Goal: Find specific page/section: Find specific page/section

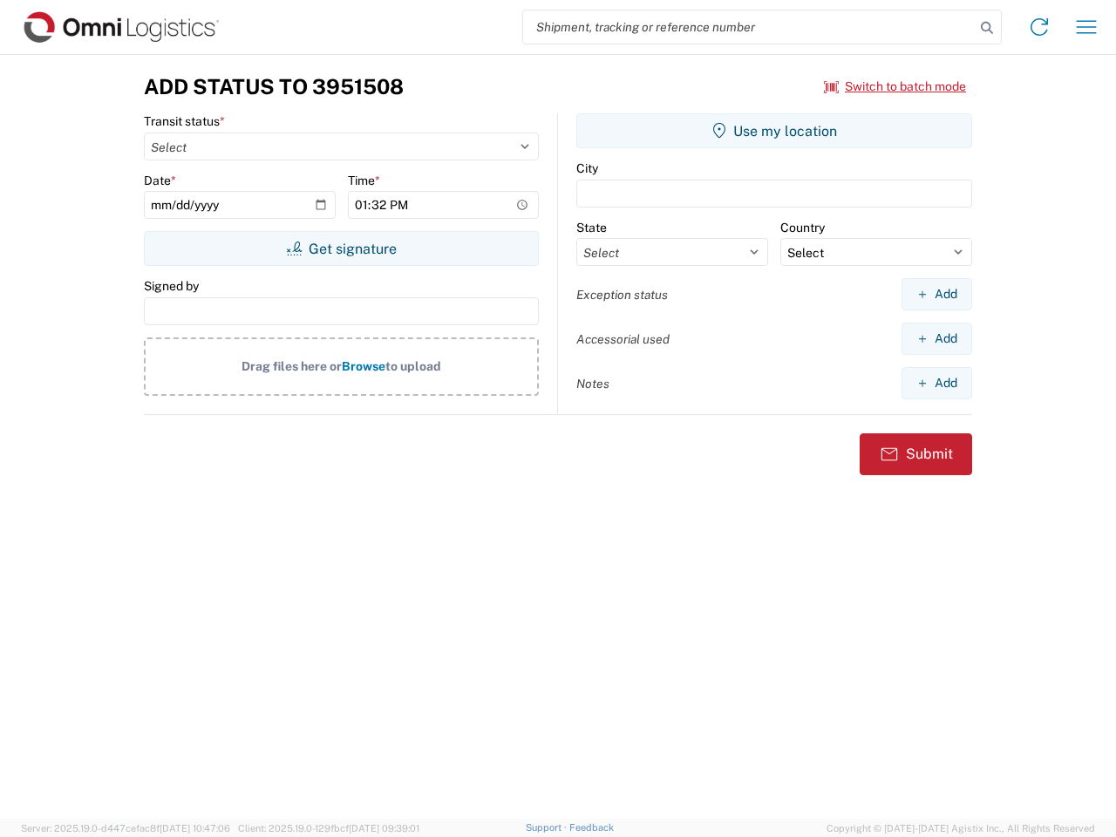
click at [749, 27] on input "search" at bounding box center [749, 26] width 452 height 33
click at [987, 28] on icon at bounding box center [987, 28] width 24 height 24
click at [1039, 27] on icon at bounding box center [1039, 27] width 28 height 28
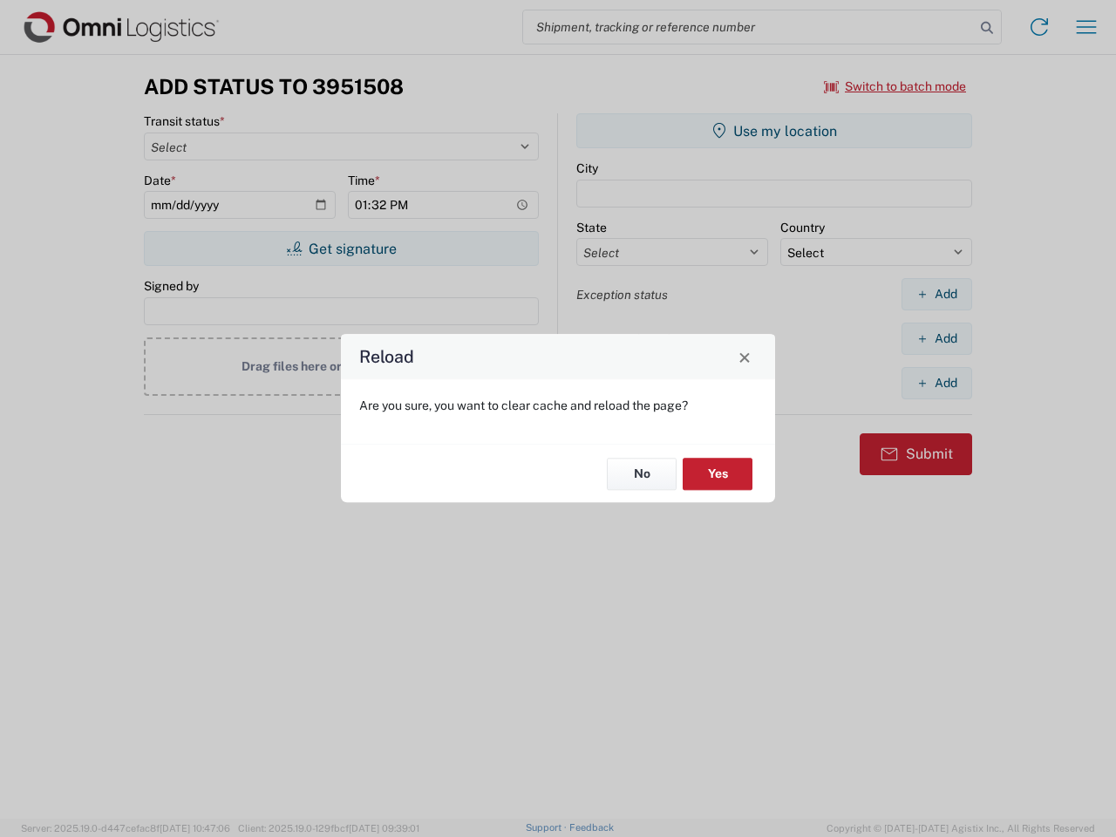
click at [895, 86] on div "Reload Are you sure, you want to clear cache and reload the page? No Yes" at bounding box center [558, 418] width 1116 height 837
click at [341, 248] on div "Reload Are you sure, you want to clear cache and reload the page? No Yes" at bounding box center [558, 418] width 1116 height 837
click at [774, 131] on div "Reload Are you sure, you want to clear cache and reload the page? No Yes" at bounding box center [558, 418] width 1116 height 837
click at [936, 294] on div "Reload Are you sure, you want to clear cache and reload the page? No Yes" at bounding box center [558, 418] width 1116 height 837
click at [936, 338] on div "Reload Are you sure, you want to clear cache and reload the page? No Yes" at bounding box center [558, 418] width 1116 height 837
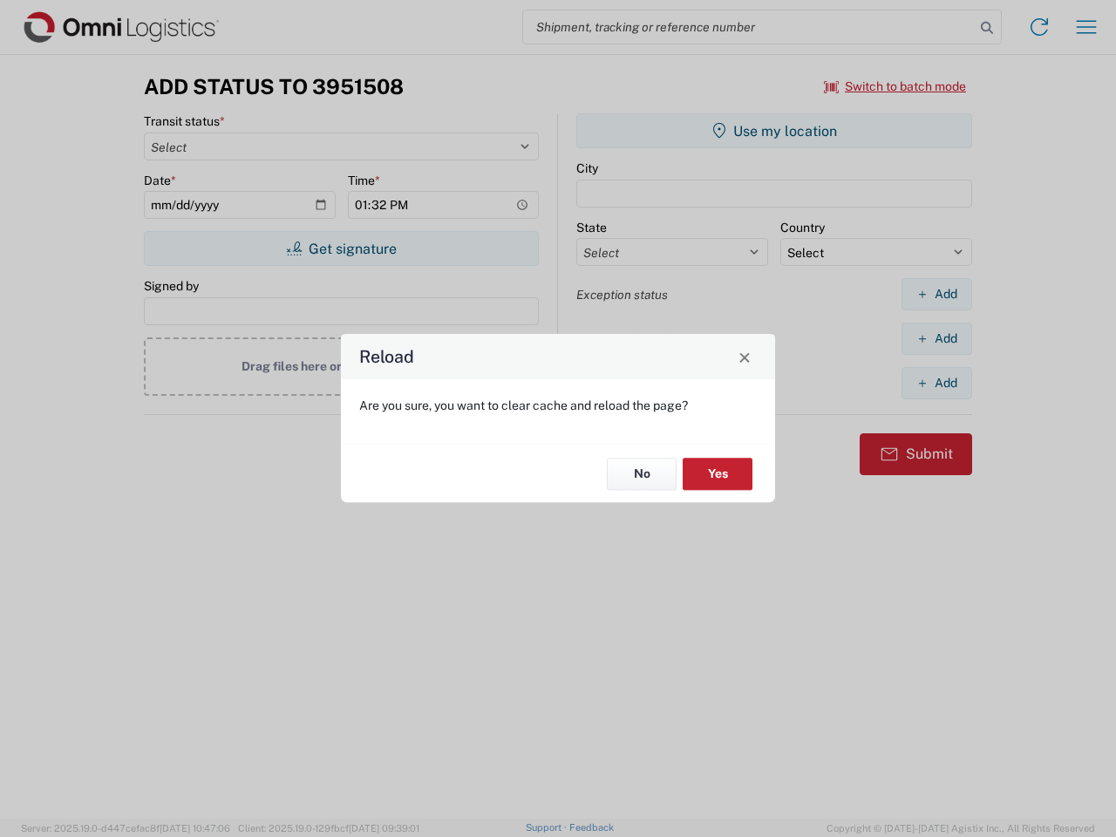
click at [936, 383] on div "Reload Are you sure, you want to clear cache and reload the page? No Yes" at bounding box center [558, 418] width 1116 height 837
